Goal: Navigation & Orientation: Find specific page/section

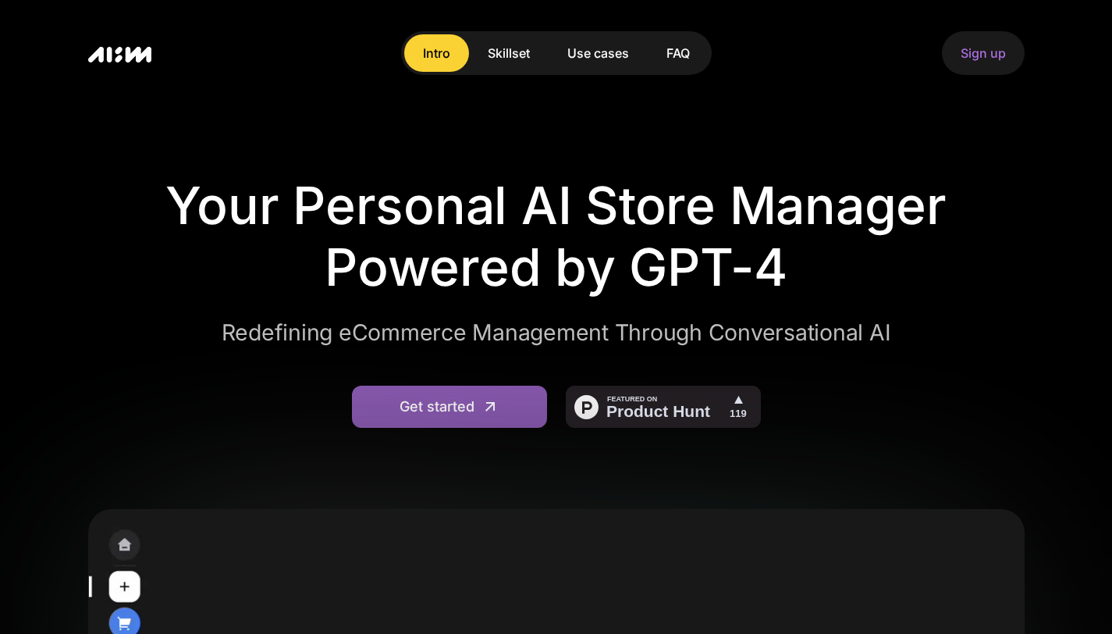
click at [449, 398] on div "Get started" at bounding box center [436, 406] width 75 height 20
click at [371, 410] on link "Get started" at bounding box center [449, 406] width 195 height 42
click at [682, 399] on img at bounding box center [663, 406] width 195 height 42
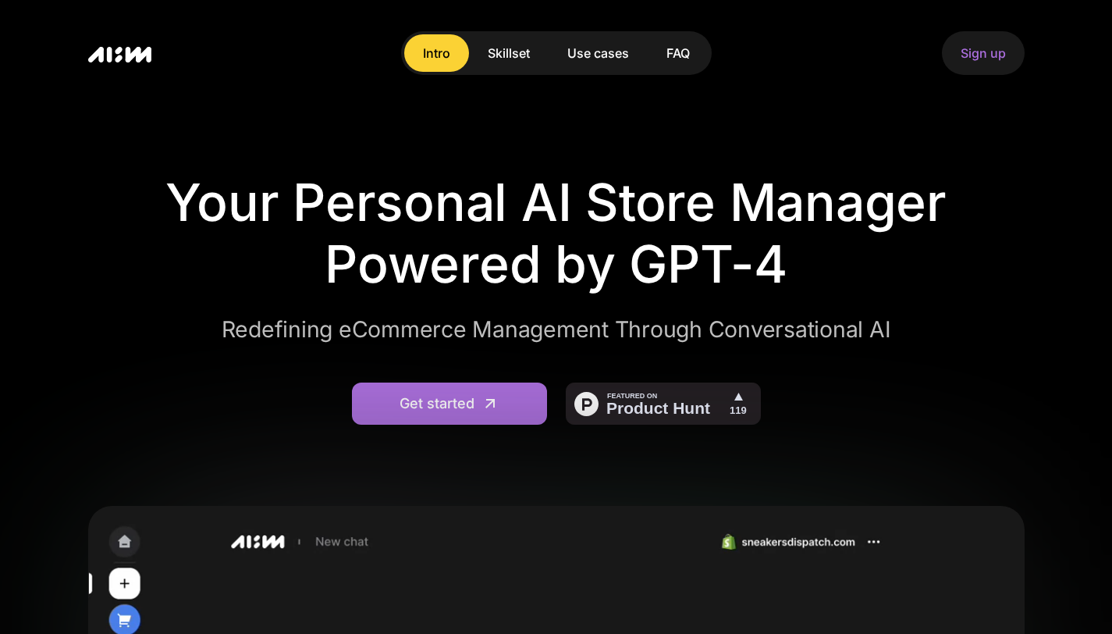
click at [517, 43] on link "Skillset" at bounding box center [509, 52] width 80 height 37
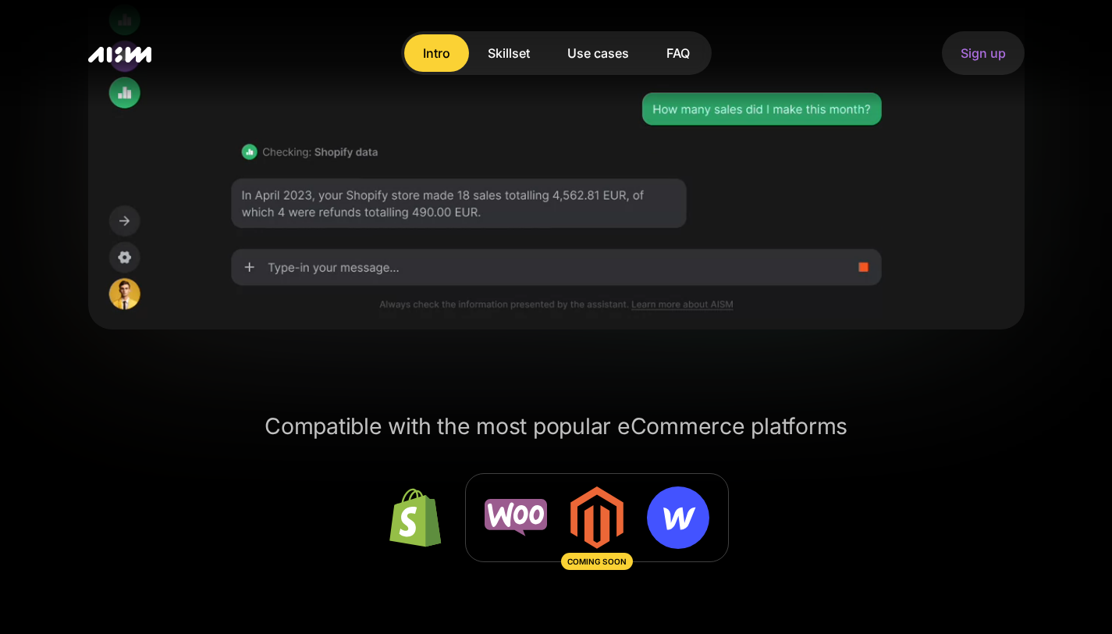
scroll to position [509, 0]
